Goal: Navigation & Orientation: Find specific page/section

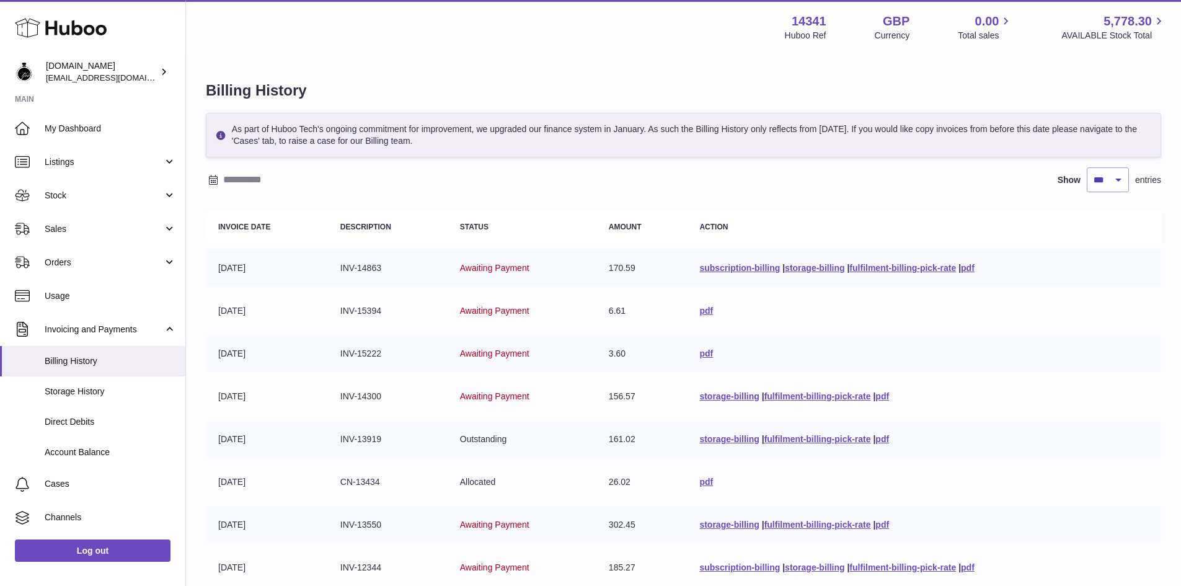
select select "***"
click at [68, 127] on span "My Dashboard" at bounding box center [110, 129] width 131 height 12
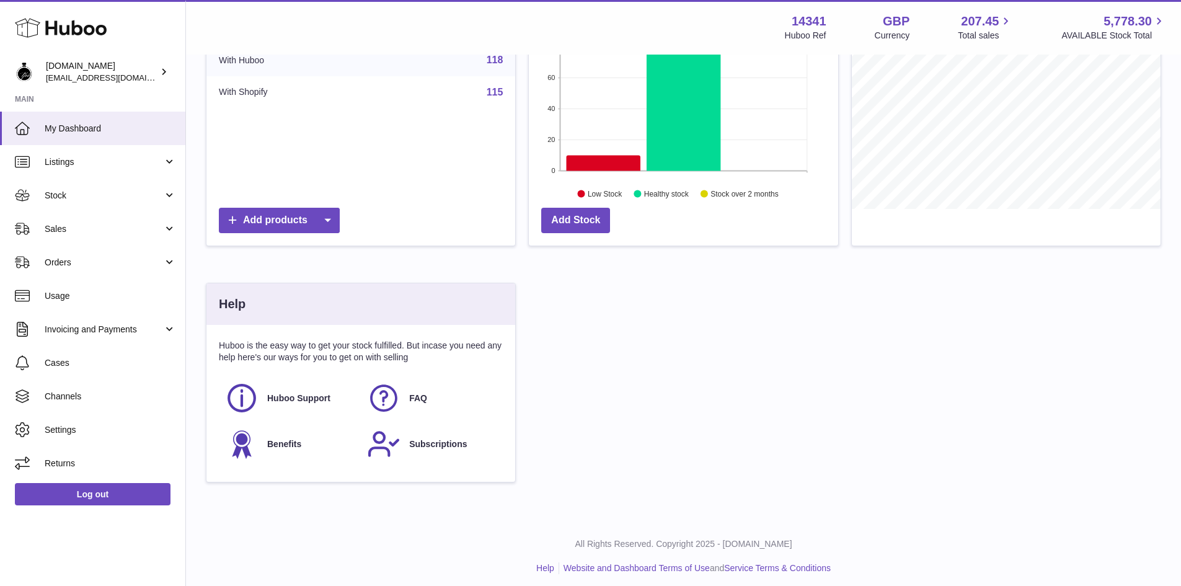
scroll to position [216, 0]
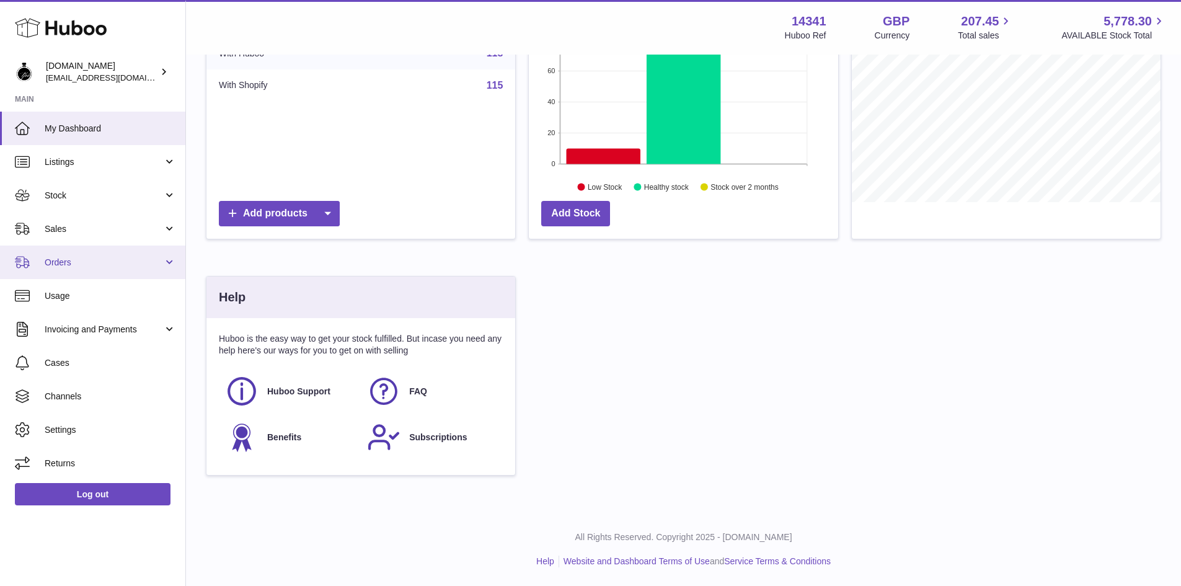
click at [71, 266] on span "Orders" at bounding box center [104, 263] width 118 height 12
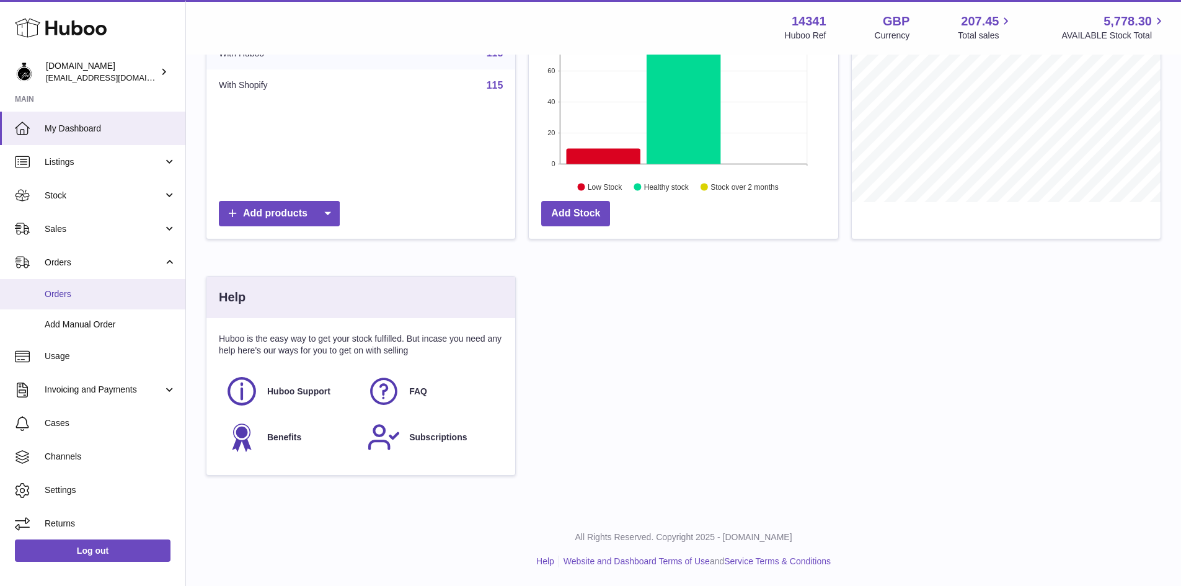
click at [60, 301] on link "Orders" at bounding box center [92, 294] width 185 height 30
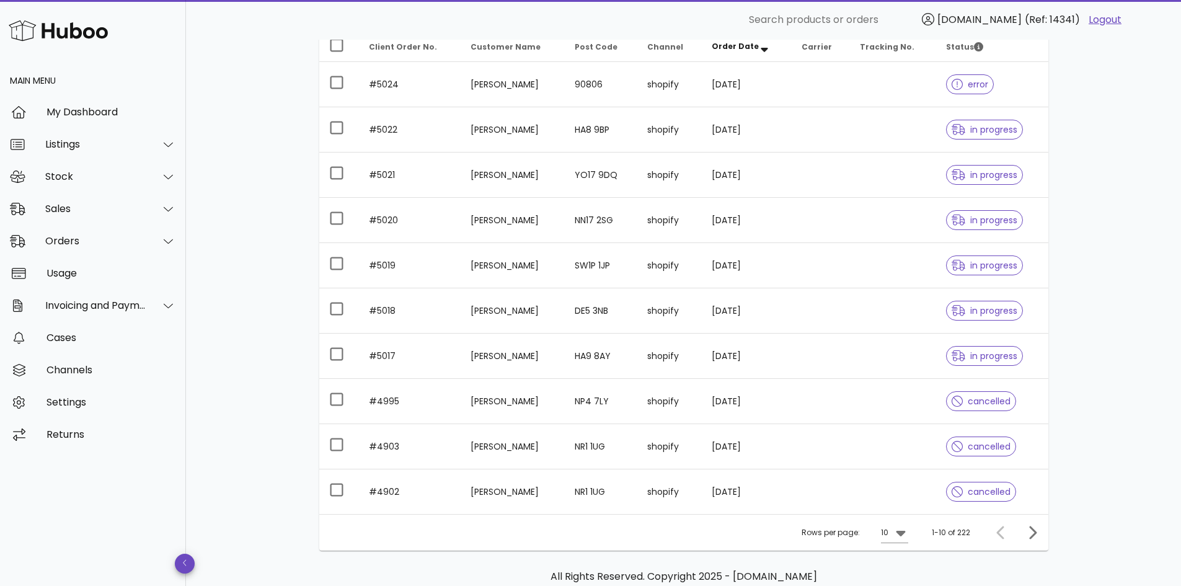
scroll to position [186, 0]
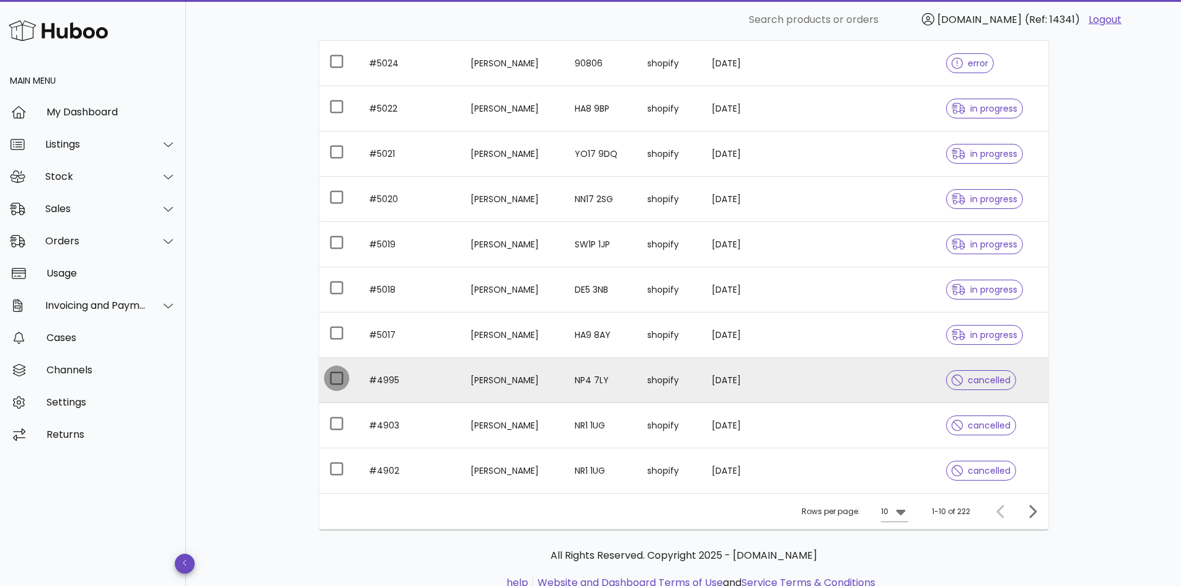
click at [339, 378] on div at bounding box center [336, 378] width 21 height 21
click at [337, 378] on div at bounding box center [336, 378] width 21 height 21
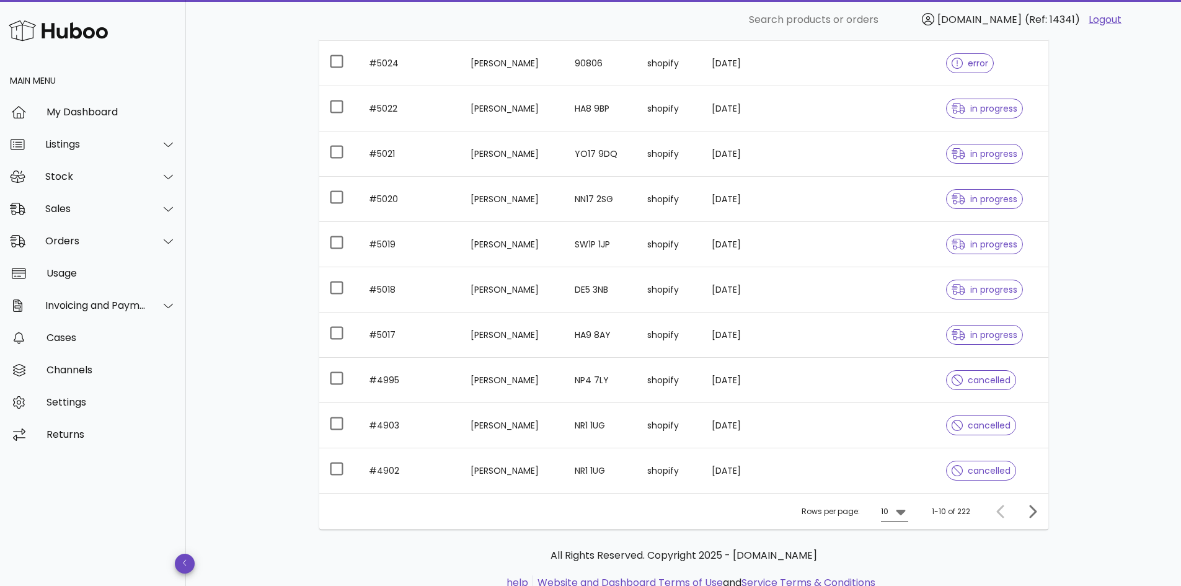
click at [899, 513] on icon at bounding box center [901, 511] width 15 height 15
click at [898, 525] on div "25" at bounding box center [898, 529] width 12 height 12
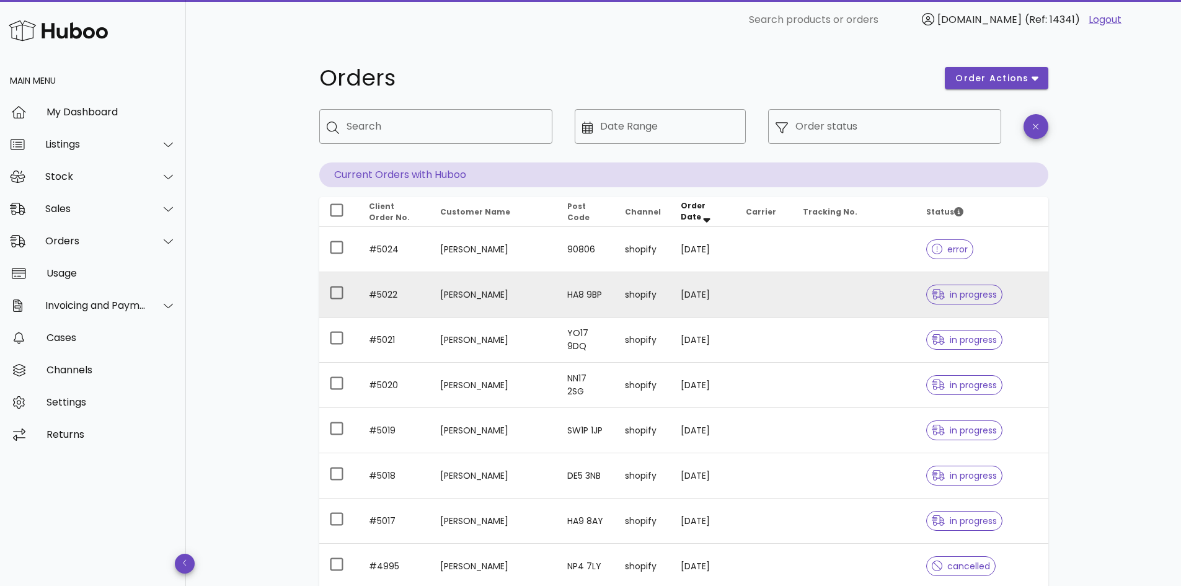
click at [793, 293] on td at bounding box center [854, 294] width 123 height 45
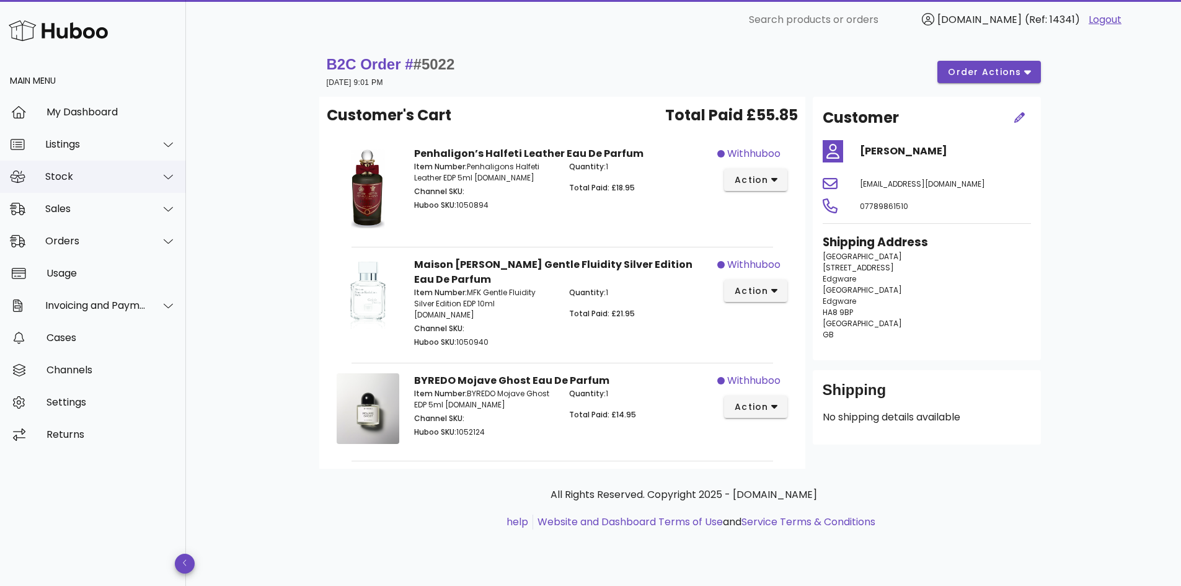
click at [103, 168] on div "Stock" at bounding box center [93, 177] width 186 height 32
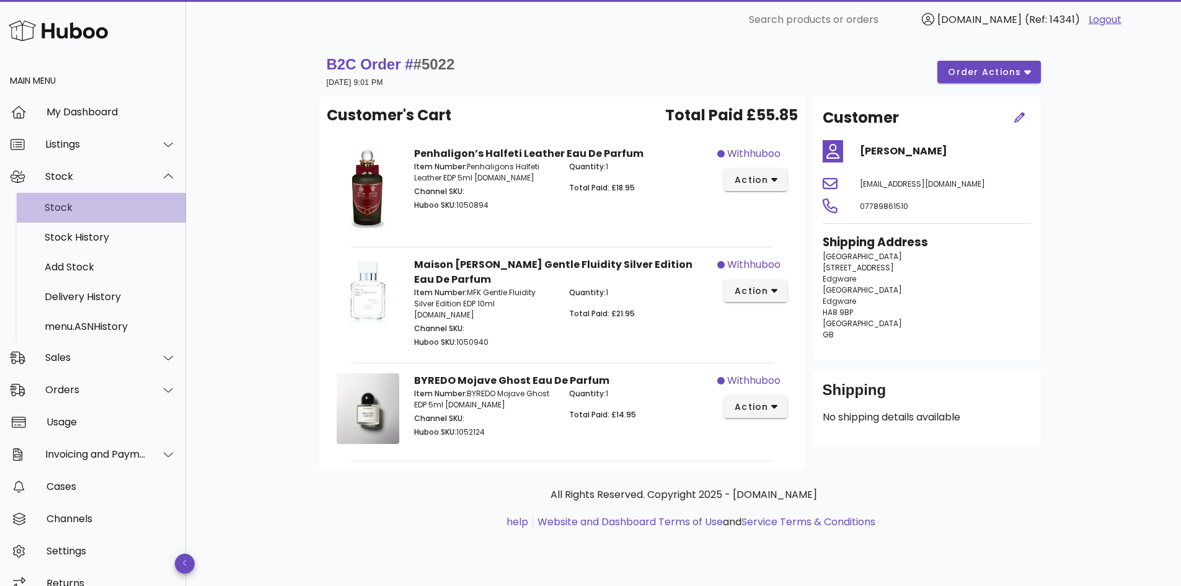
click at [55, 215] on div "Stock" at bounding box center [110, 207] width 131 height 27
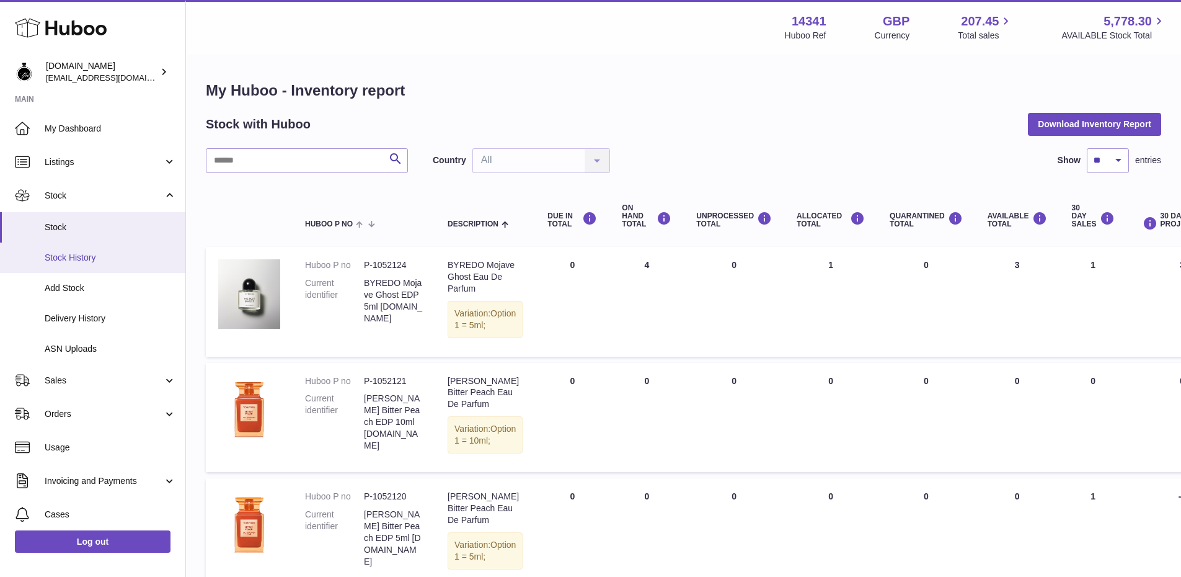
click at [49, 262] on span "Stock History" at bounding box center [110, 258] width 131 height 12
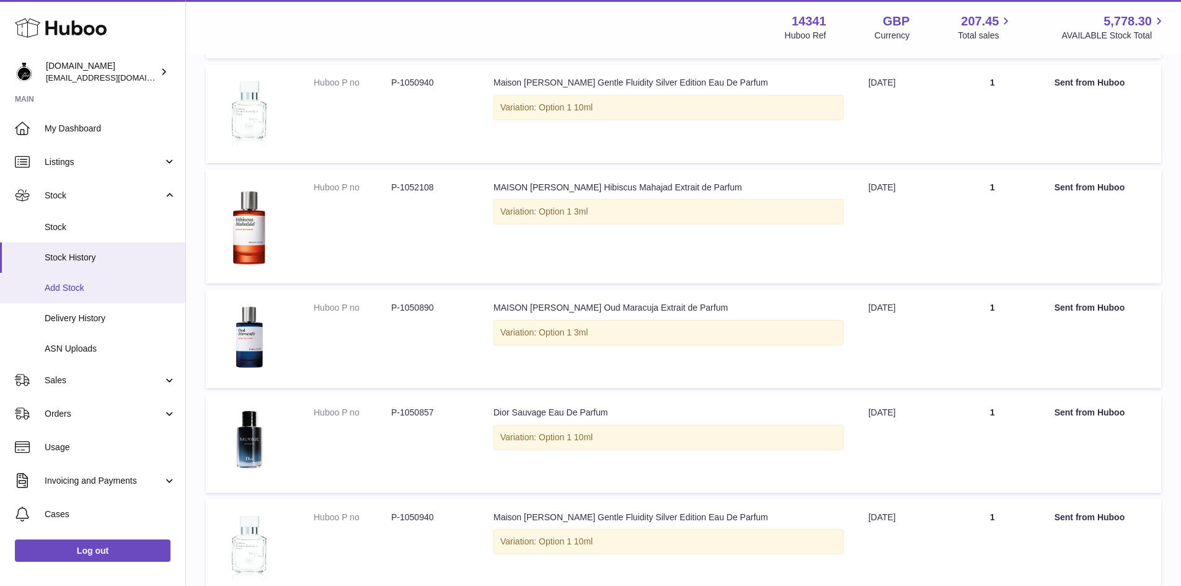
scroll to position [186, 0]
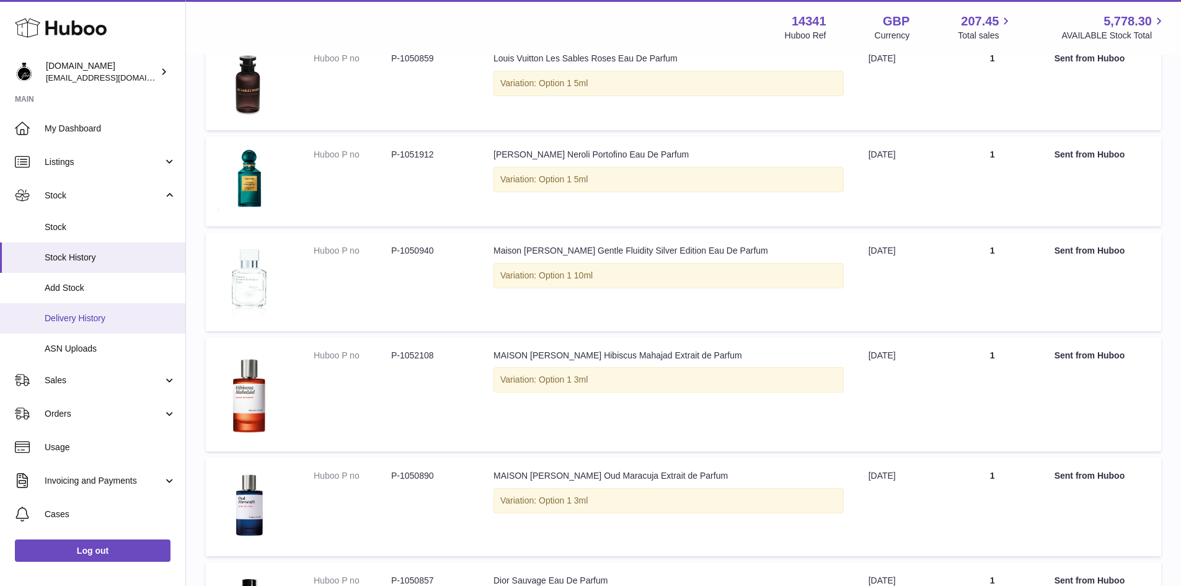
click at [93, 319] on span "Delivery History" at bounding box center [110, 319] width 131 height 12
